Goal: Information Seeking & Learning: Compare options

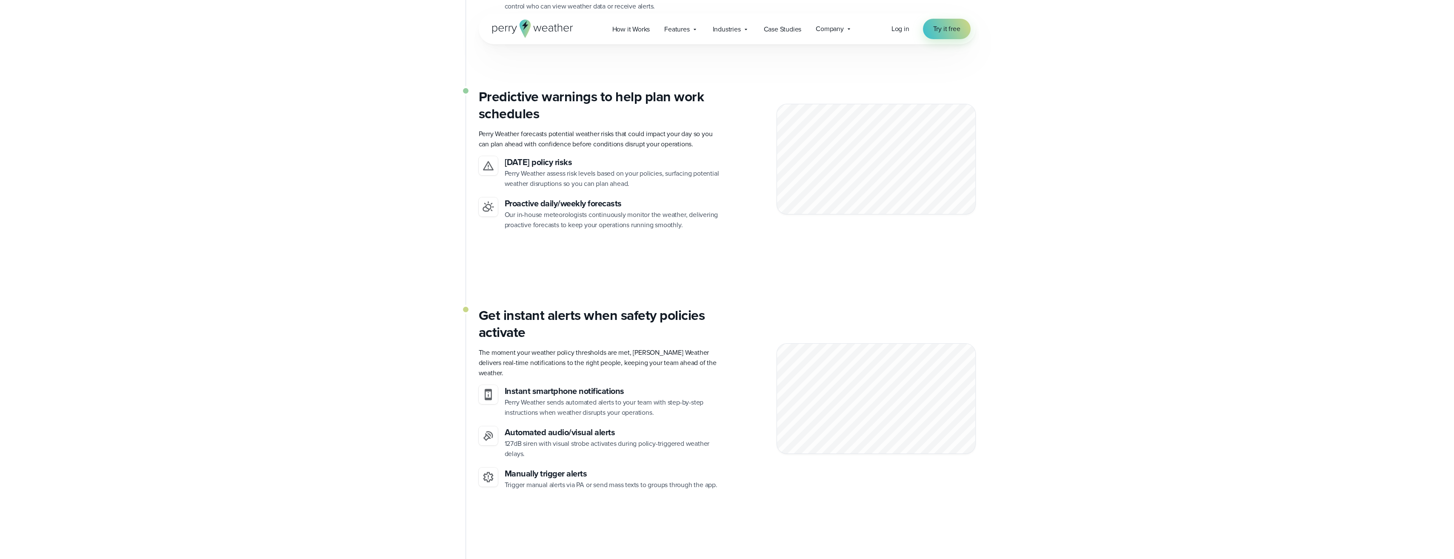
scroll to position [570, 0]
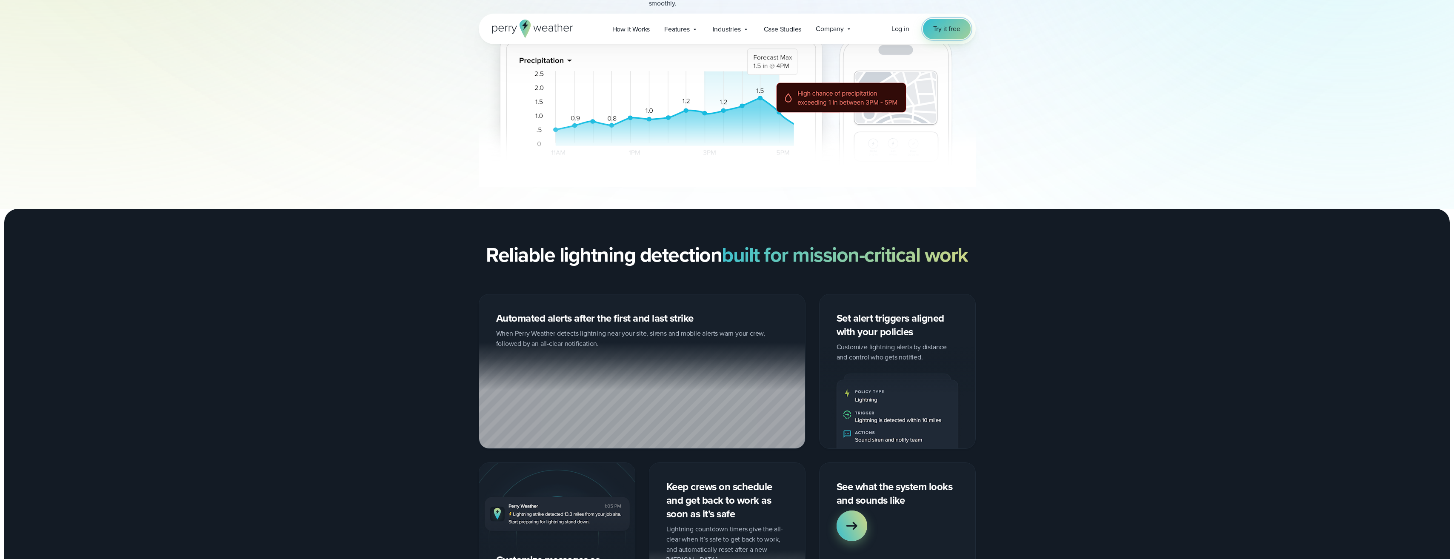
click at [942, 26] on span "Try it free" at bounding box center [946, 29] width 27 height 10
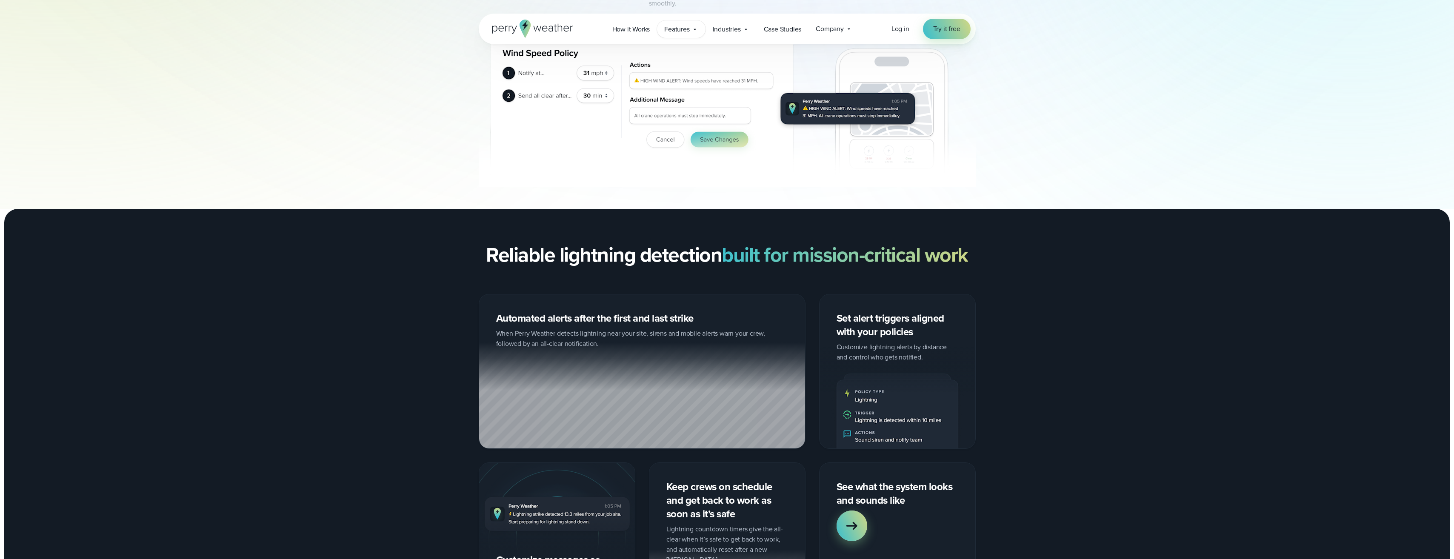
click at [676, 30] on span "Features" at bounding box center [676, 29] width 25 height 10
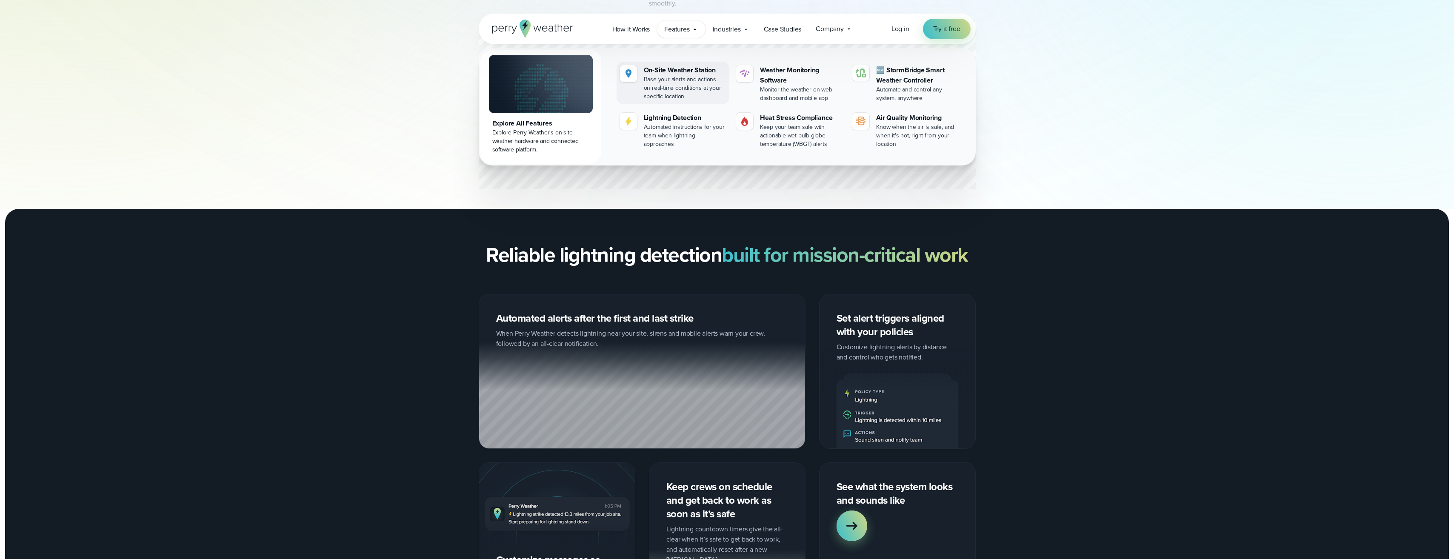
scroll to position [528, 0]
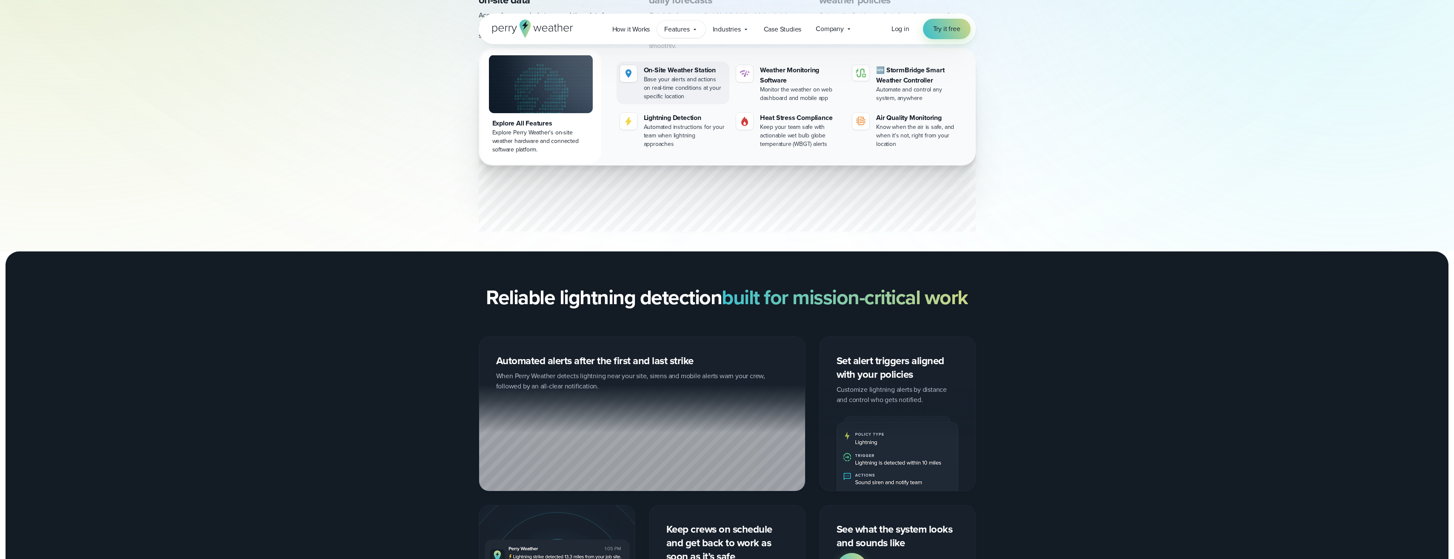
click at [690, 74] on div "On-Site Weather Station" at bounding box center [685, 70] width 82 height 10
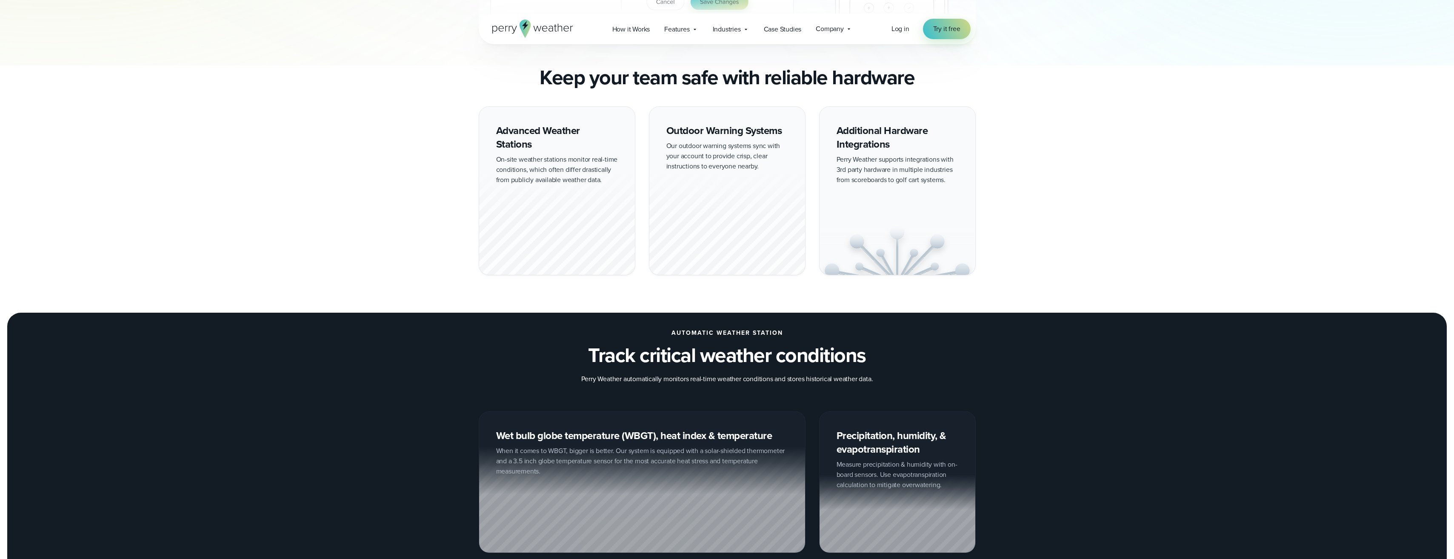
scroll to position [723, 0]
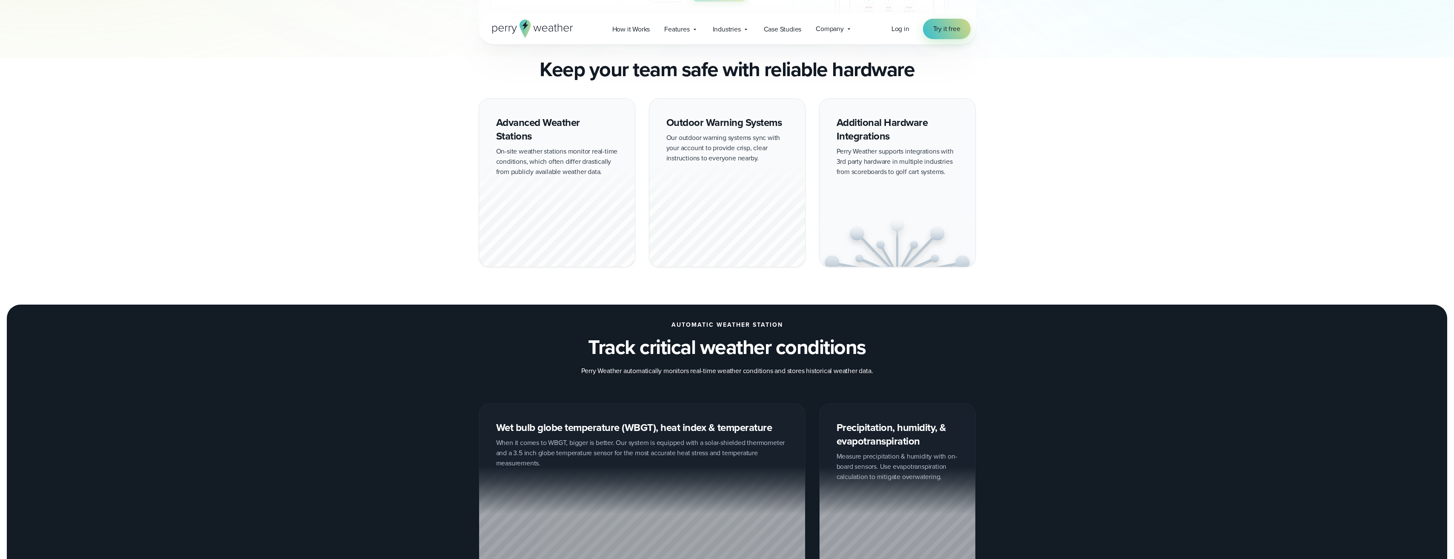
click at [743, 240] on div at bounding box center [727, 214] width 156 height 106
click at [873, 211] on div "Additional Hardware Integrations Perry Weather supports integrations with 3rd p…" at bounding box center [897, 182] width 157 height 169
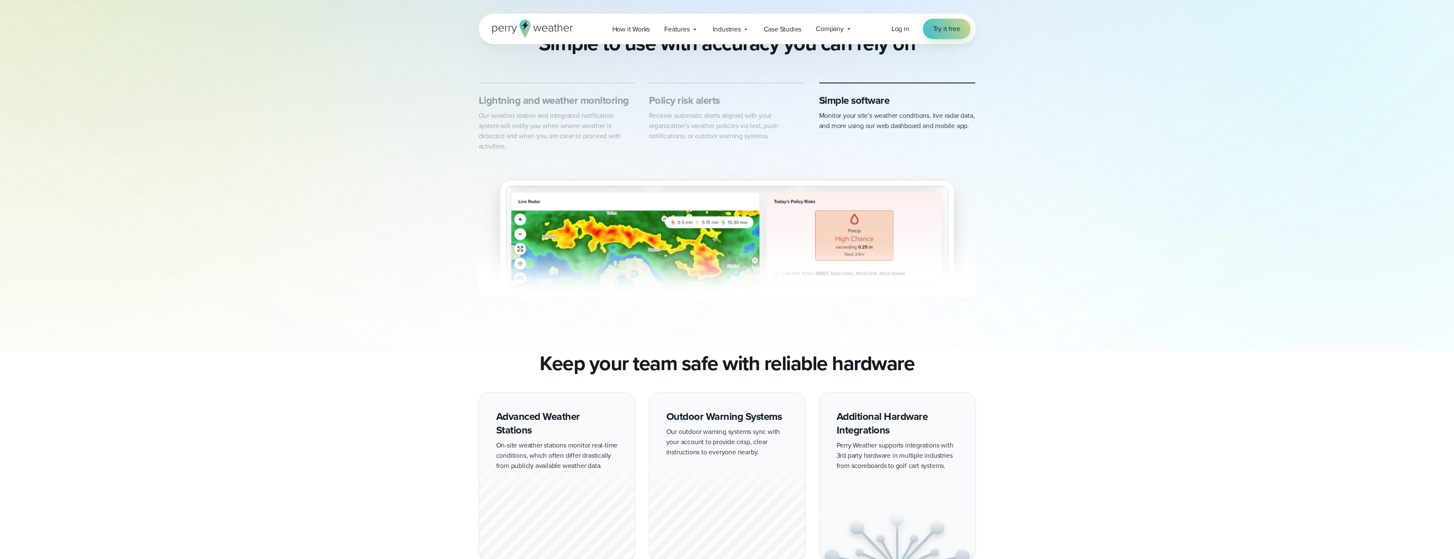
scroll to position [298, 0]
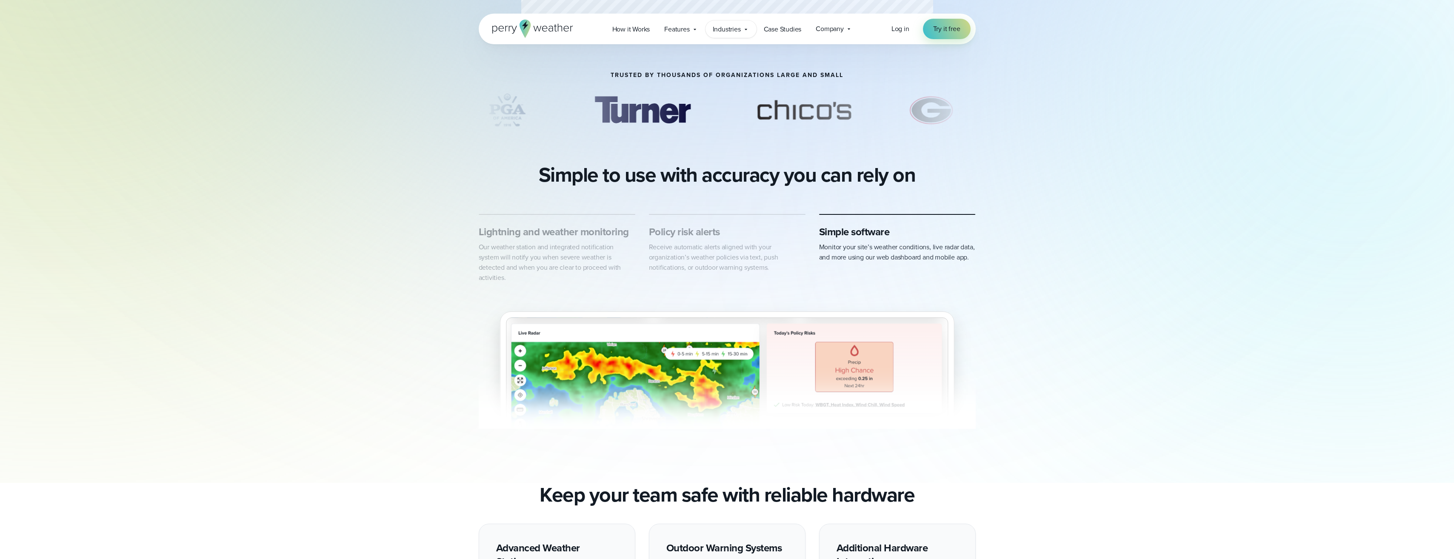
click at [730, 34] on span "Industries" at bounding box center [727, 29] width 28 height 10
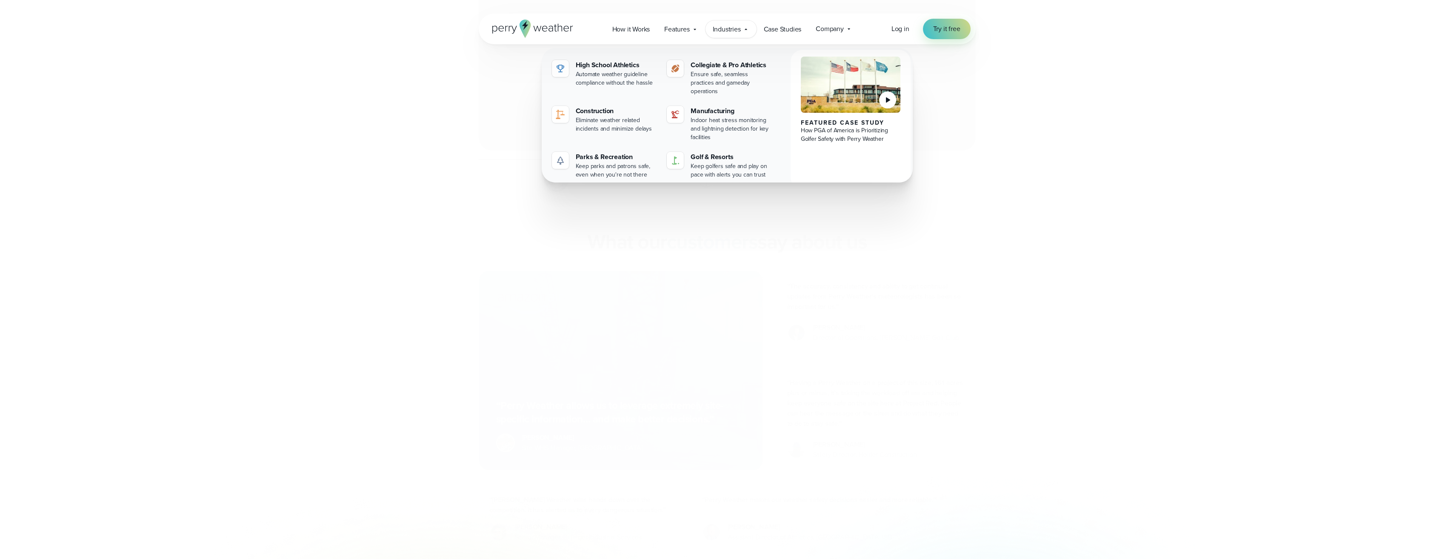
scroll to position [2479, 0]
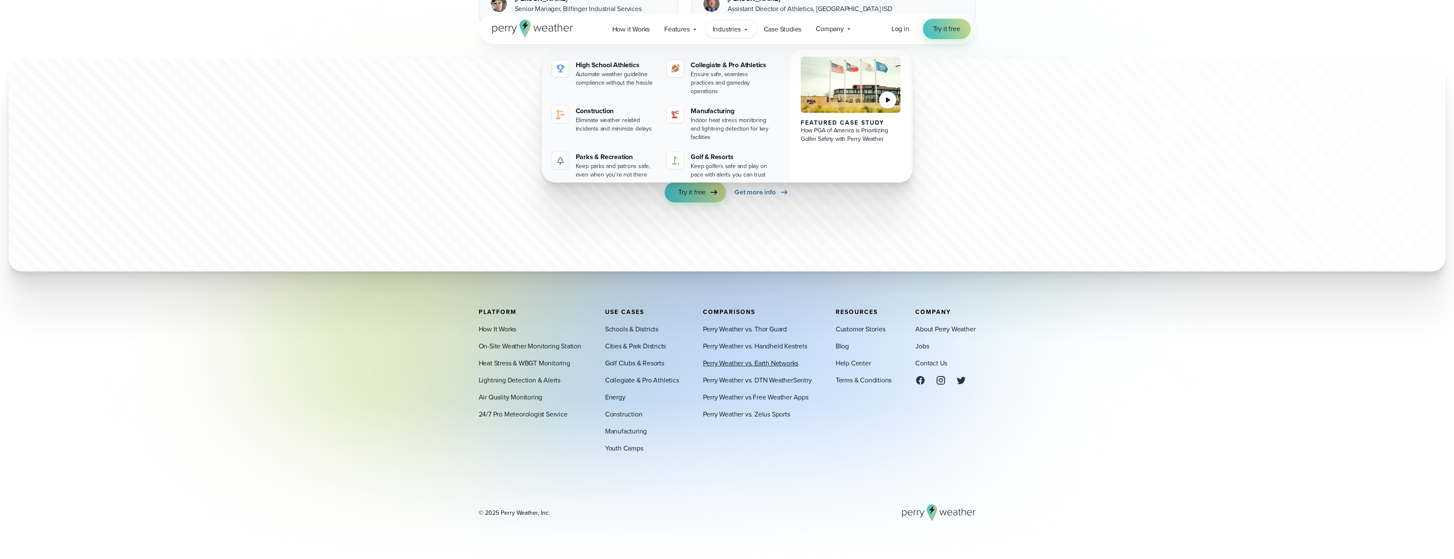
click at [776, 364] on link "Perry Weather vs. Earth Networks" at bounding box center [751, 363] width 96 height 10
